Goal: Find specific page/section: Find specific page/section

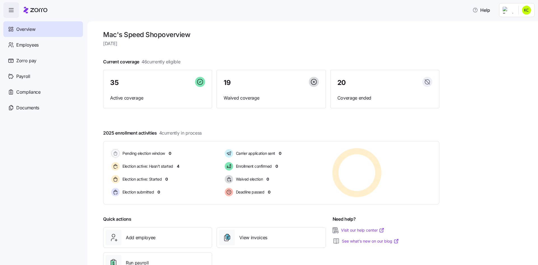
click at [78, 157] on nav "Overview Employees Zorro pay Payroll Compliance Documents" at bounding box center [43, 141] width 87 height 247
click at [33, 45] on span "Employees" at bounding box center [27, 44] width 22 height 7
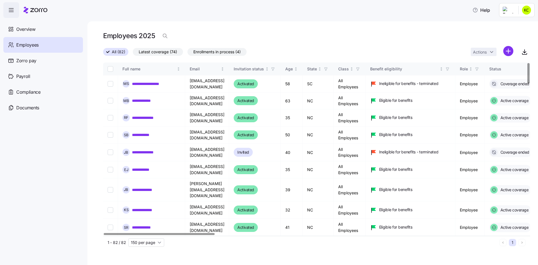
scroll to position [0, 173]
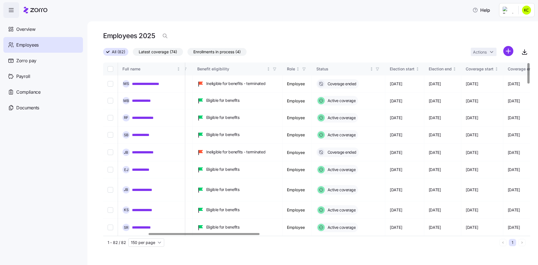
click at [204, 235] on div at bounding box center [315, 233] width 424 height 3
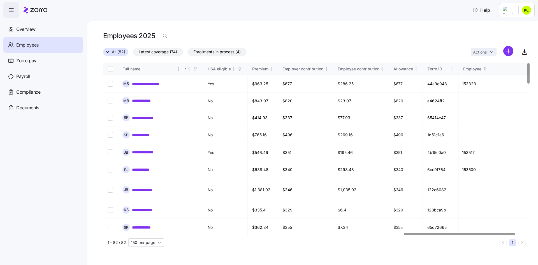
scroll to position [0, 1156]
click at [461, 235] on div at bounding box center [459, 234] width 111 height 2
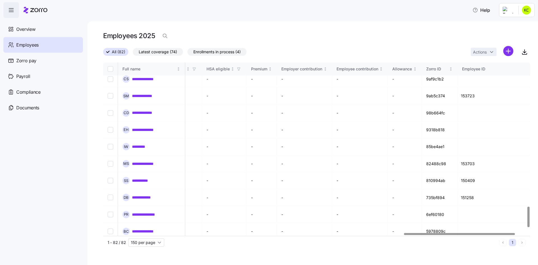
scroll to position [1251, 1156]
